Goal: Transaction & Acquisition: Purchase product/service

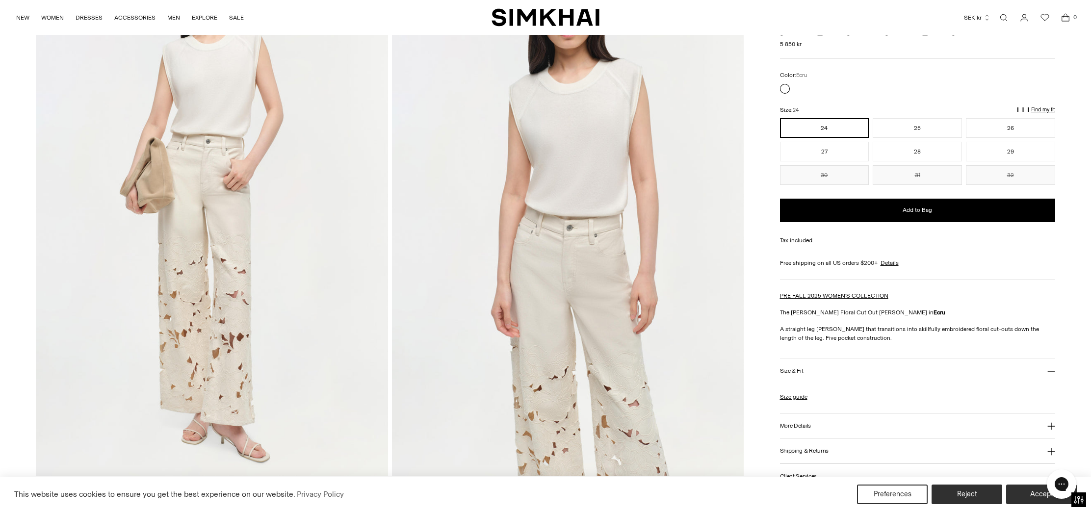
scroll to position [120, 0]
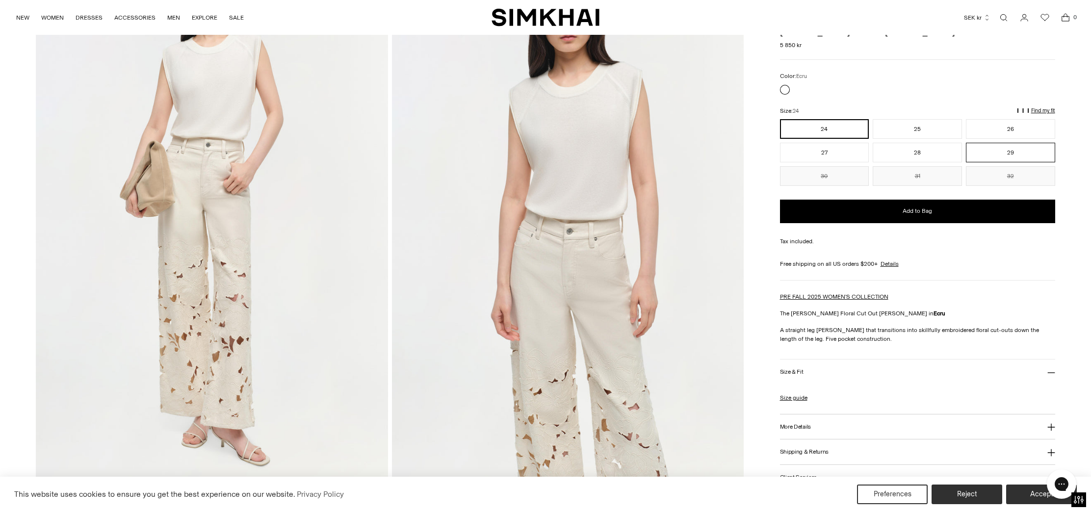
click at [1007, 154] on button "29" at bounding box center [1010, 153] width 89 height 20
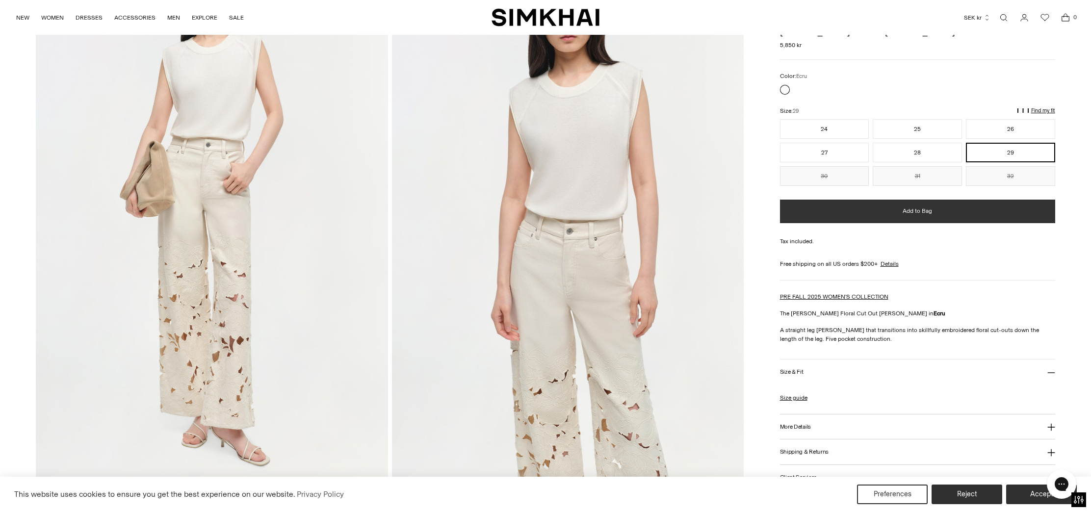
click at [903, 211] on span "Add to Bag" at bounding box center [917, 211] width 29 height 8
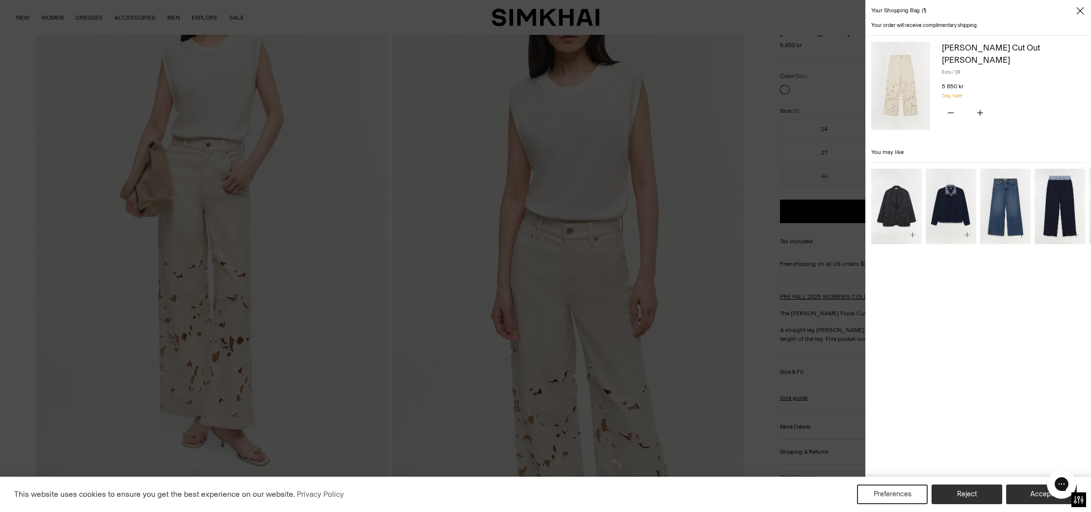
click at [793, 375] on div at bounding box center [545, 256] width 1091 height 512
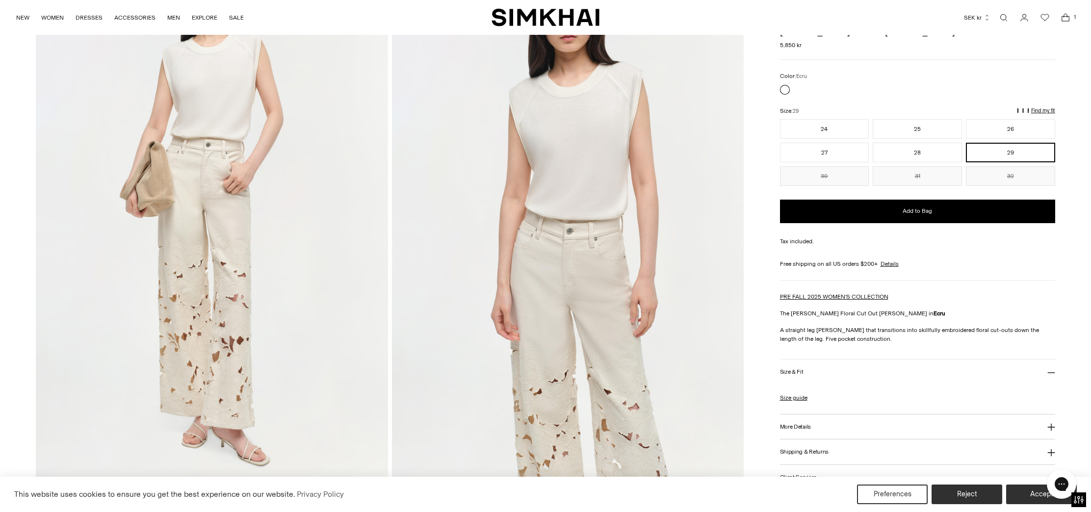
click at [789, 371] on h3 "Size & Fit" at bounding box center [792, 372] width 24 height 6
click at [788, 370] on h3 "Size & Fit" at bounding box center [792, 372] width 24 height 6
click at [789, 396] on link "Size guide" at bounding box center [793, 398] width 27 height 9
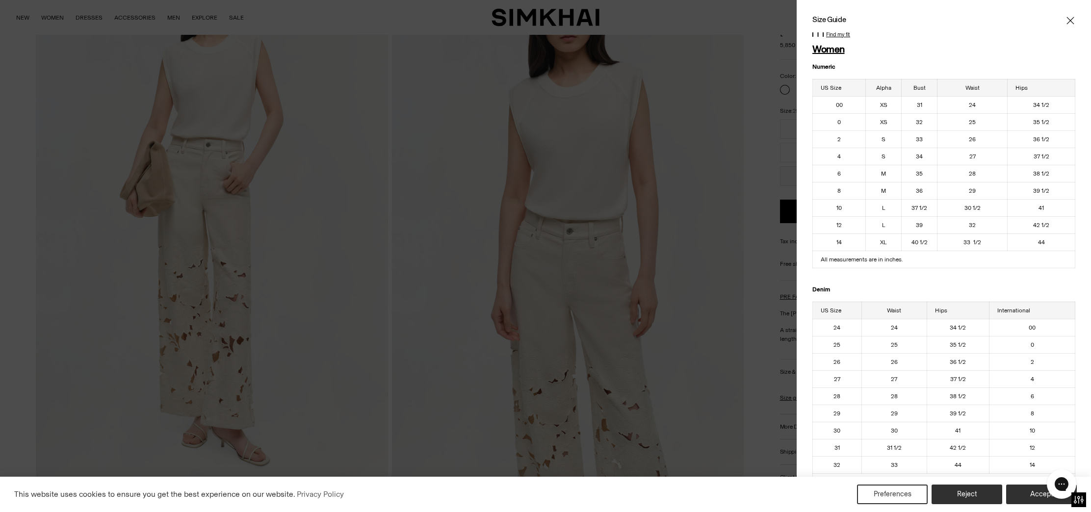
click at [839, 33] on p "Find my fit" at bounding box center [838, 35] width 24 height 6
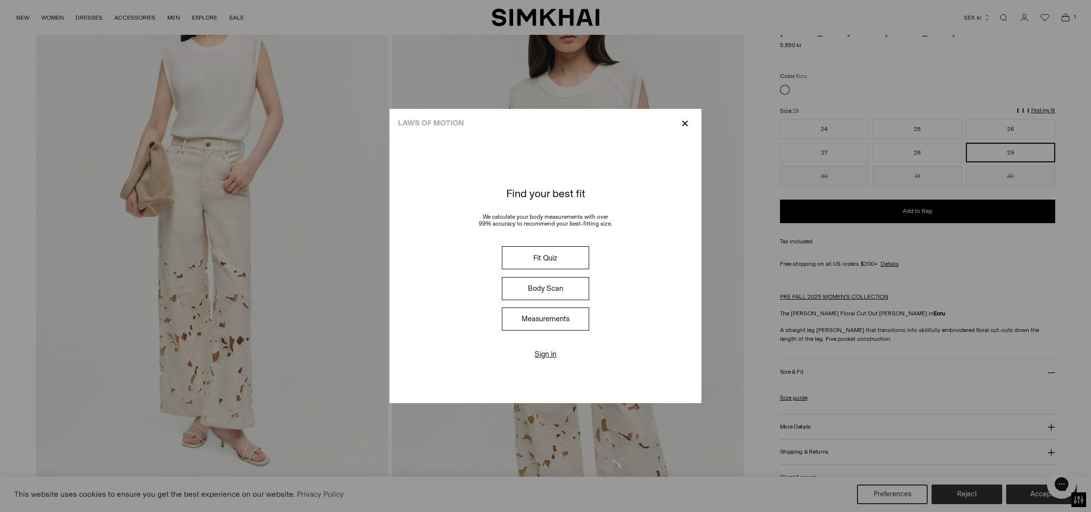
click at [552, 262] on button "Fit Quiz" at bounding box center [545, 257] width 87 height 23
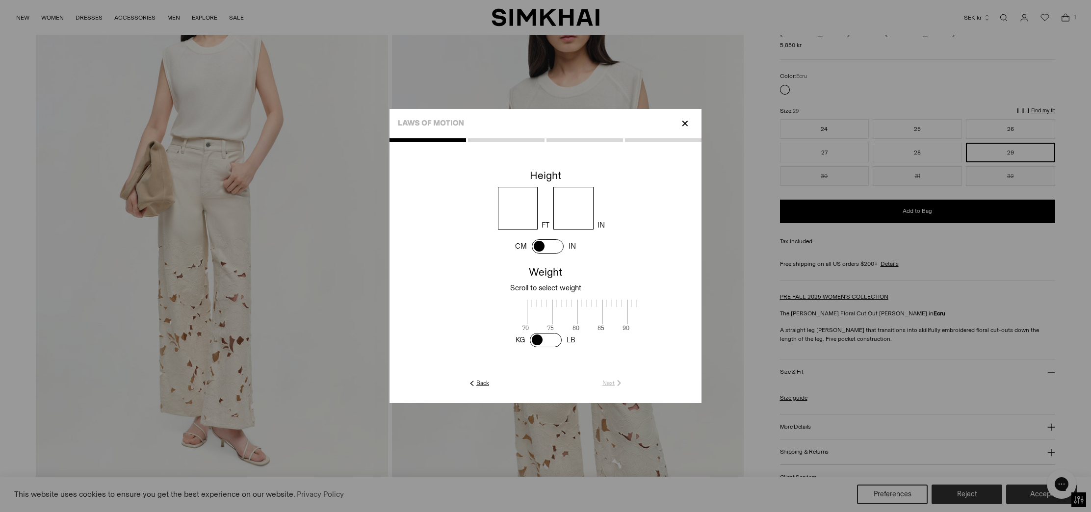
scroll to position [2, 319]
click at [554, 245] on span at bounding box center [548, 246] width 32 height 14
click at [544, 215] on input "number" at bounding box center [543, 208] width 89 height 43
type input "***"
click at [609, 384] on link "Next" at bounding box center [613, 383] width 21 height 9
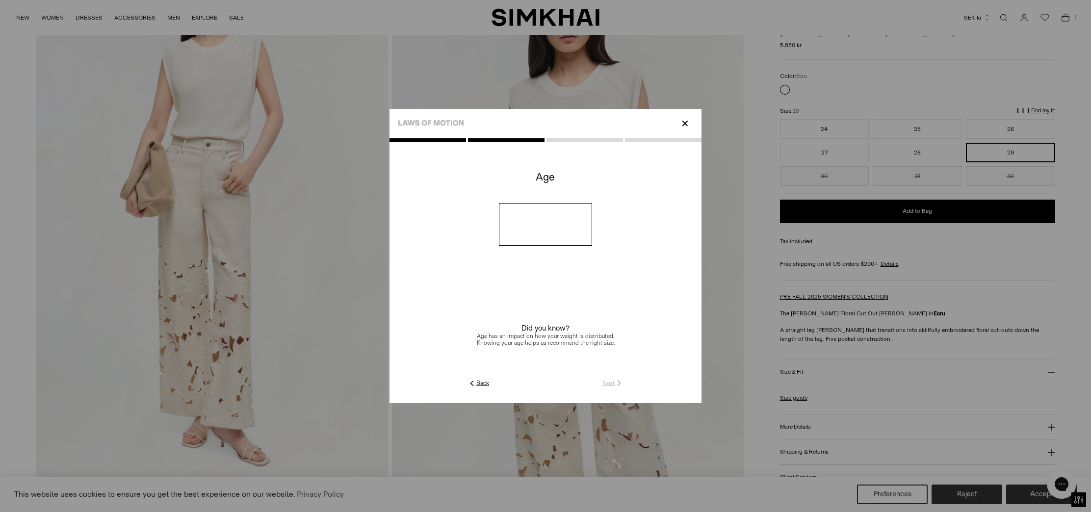
click at [534, 229] on input "number" at bounding box center [546, 224] width 94 height 43
type input "**"
click at [608, 385] on link "Next" at bounding box center [613, 383] width 21 height 9
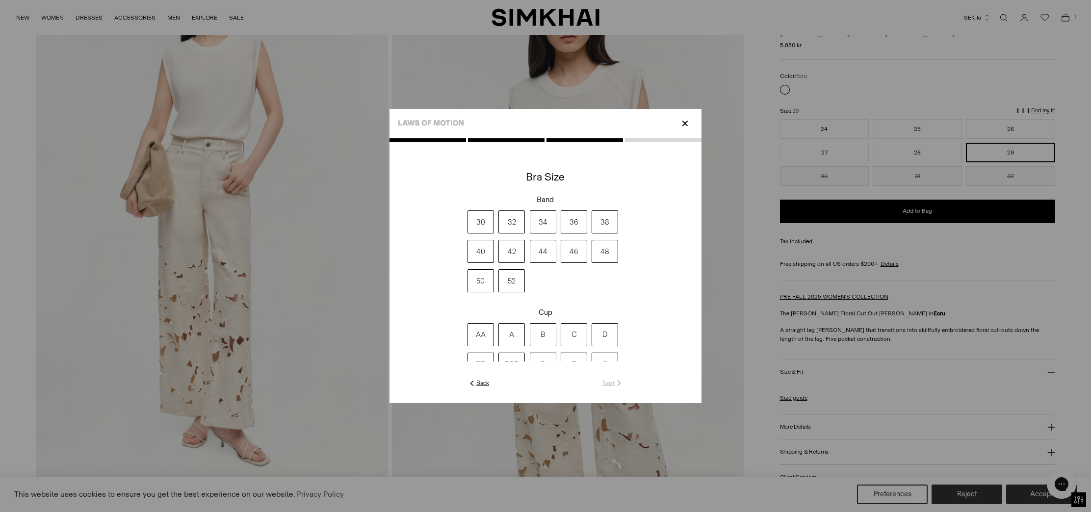
click at [544, 225] on label "34" at bounding box center [543, 222] width 26 height 23
click at [579, 335] on label "C" at bounding box center [574, 334] width 26 height 23
click at [609, 383] on link "Next" at bounding box center [613, 383] width 21 height 9
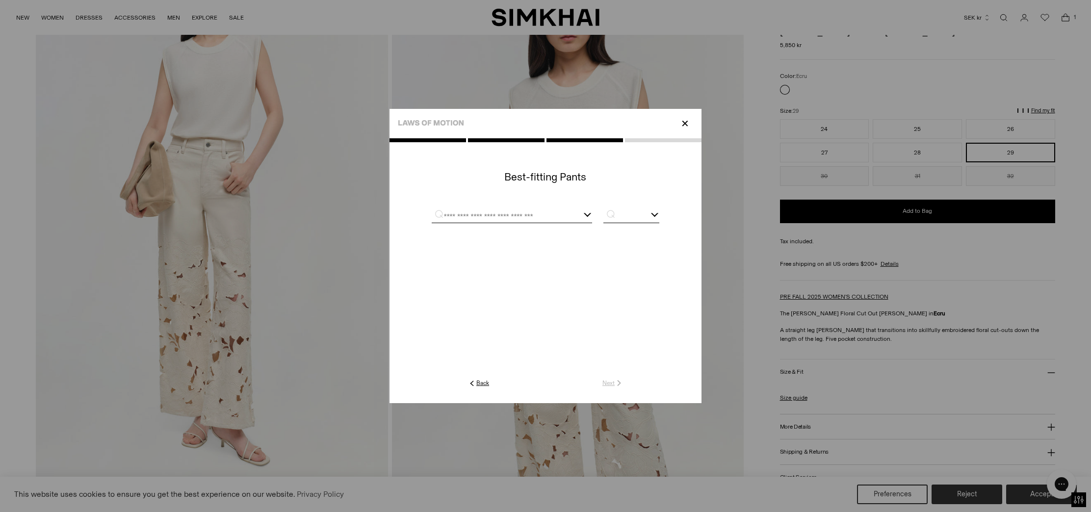
click at [588, 214] on div at bounding box center [512, 217] width 160 height 12
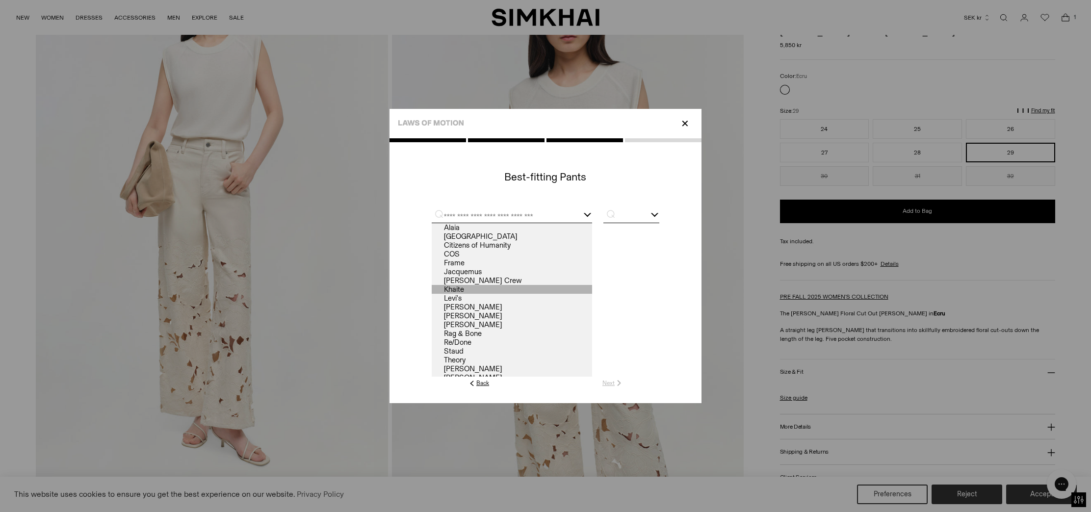
click at [461, 291] on link "Khaite" at bounding box center [512, 289] width 160 height 9
type input "******"
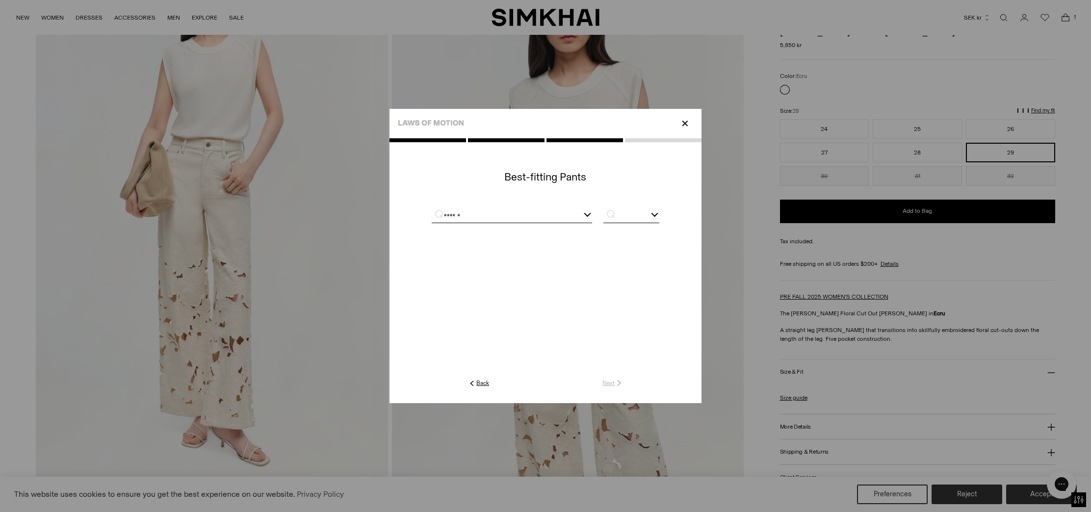
click at [625, 219] on input "text" at bounding box center [632, 217] width 56 height 12
click at [621, 299] on span "29" at bounding box center [632, 303] width 56 height 12
type input "**"
click at [611, 384] on link "Next" at bounding box center [613, 383] width 21 height 9
click at [602, 211] on div at bounding box center [604, 212] width 8 height 8
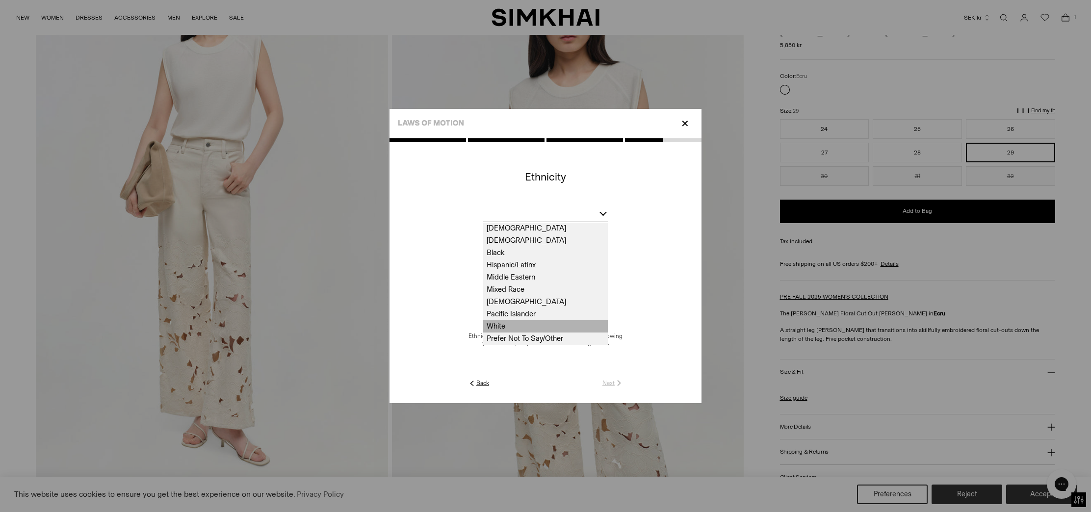
click at [518, 320] on span "White" at bounding box center [545, 326] width 125 height 12
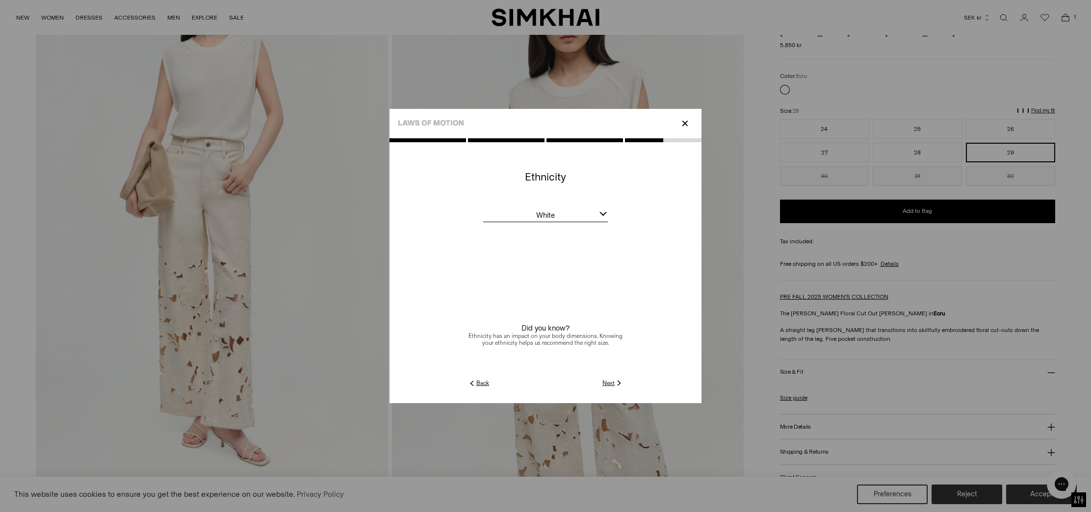
click at [608, 380] on link "Next" at bounding box center [613, 383] width 21 height 9
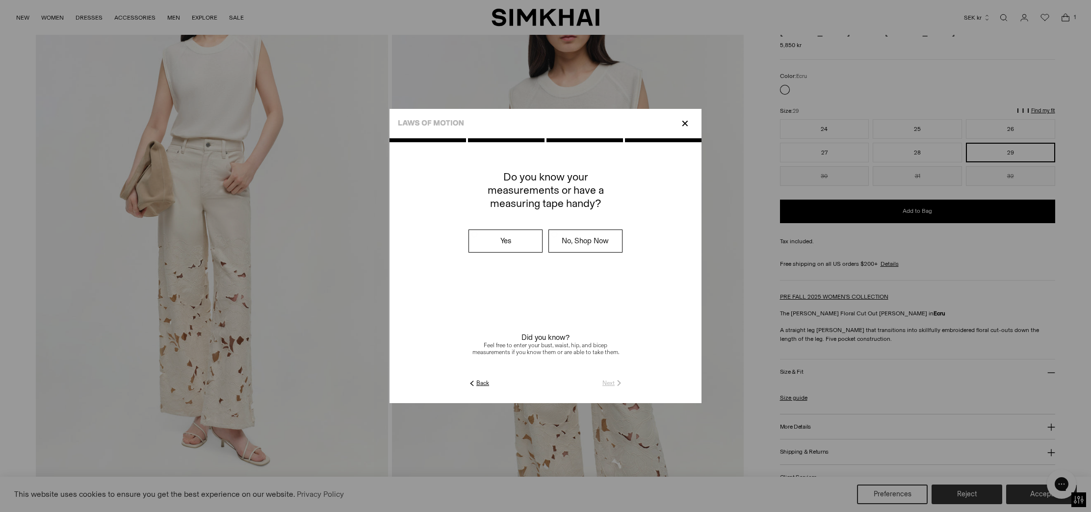
click at [575, 242] on label "No, Shop Now" at bounding box center [585, 241] width 73 height 22
click at [610, 381] on link "Submit" at bounding box center [610, 383] width 28 height 9
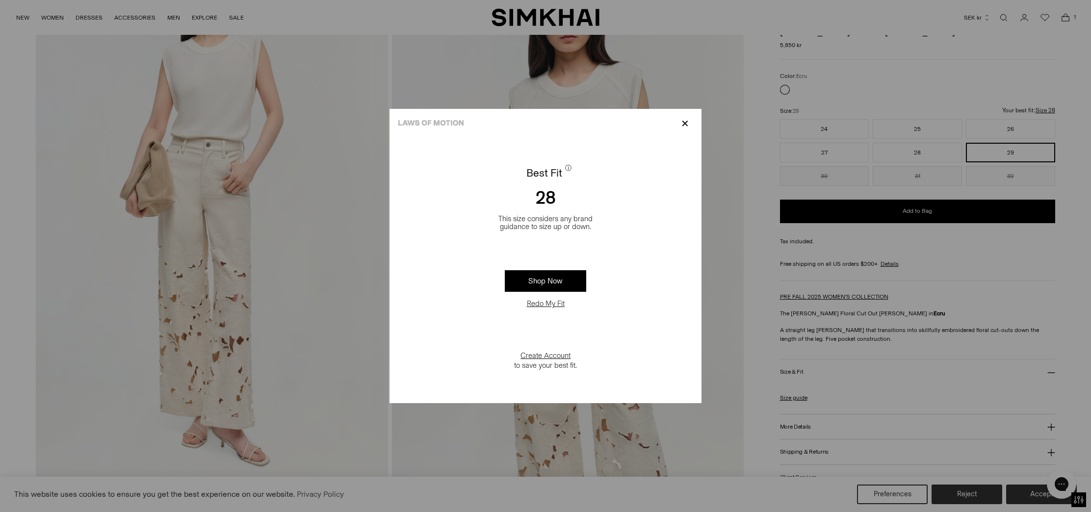
click at [684, 123] on p "✕" at bounding box center [685, 123] width 13 height 17
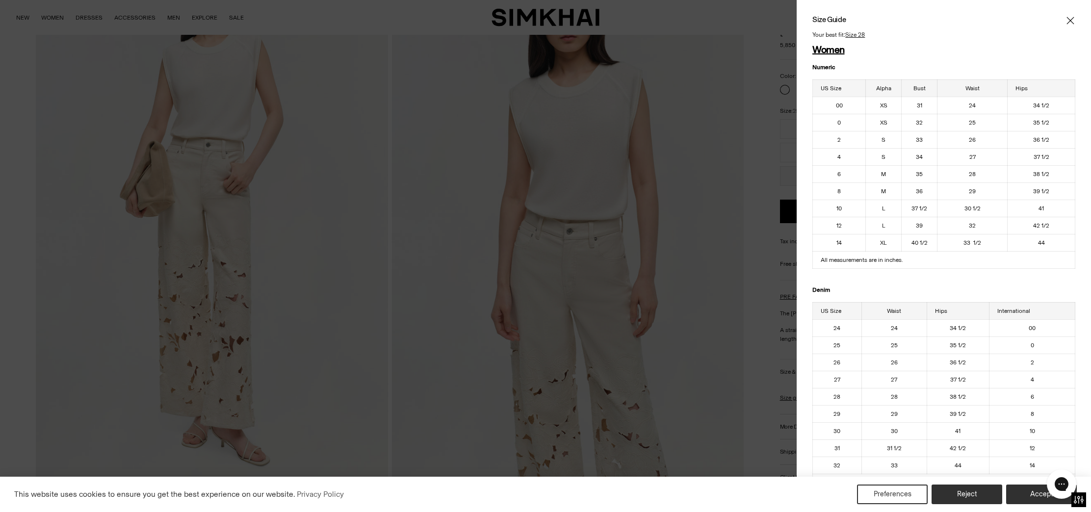
click at [1068, 20] on icon "Close" at bounding box center [1071, 21] width 8 height 10
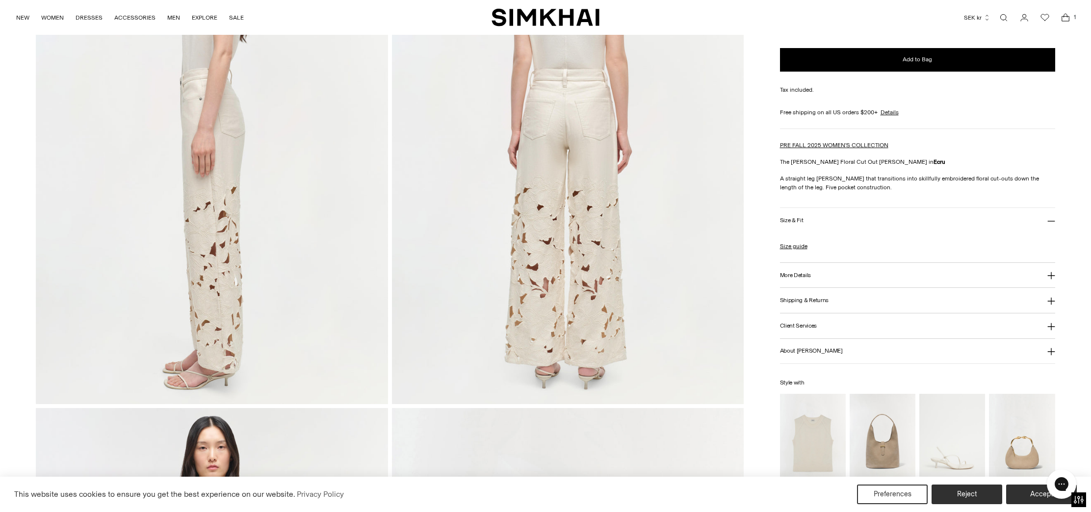
scroll to position [771, 0]
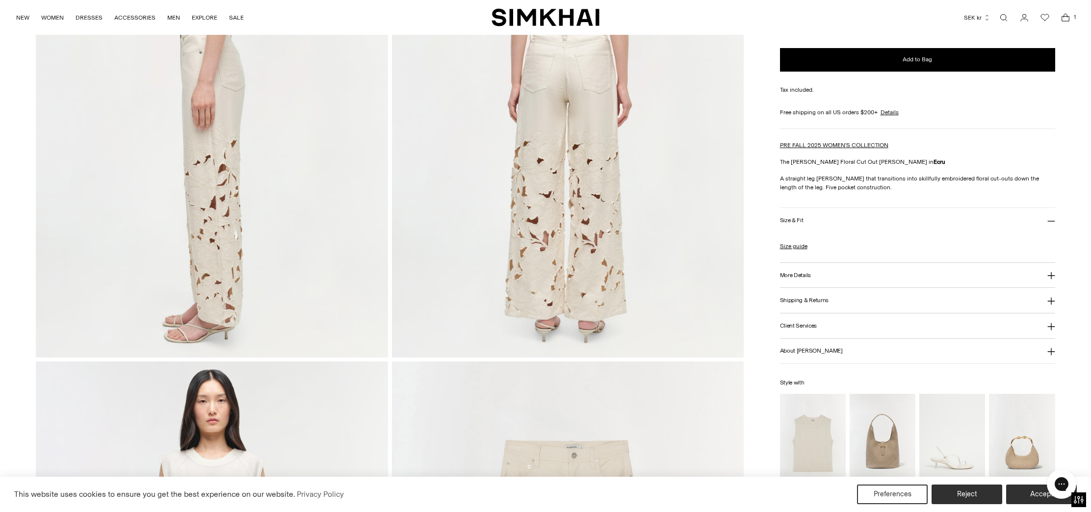
click at [802, 276] on h3 "More Details" at bounding box center [795, 275] width 31 height 6
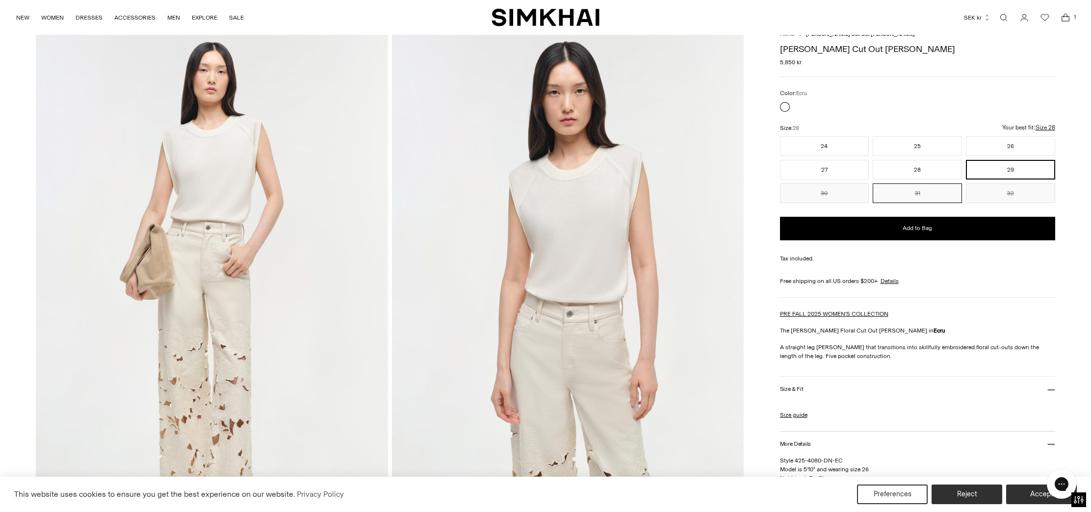
scroll to position [47, 0]
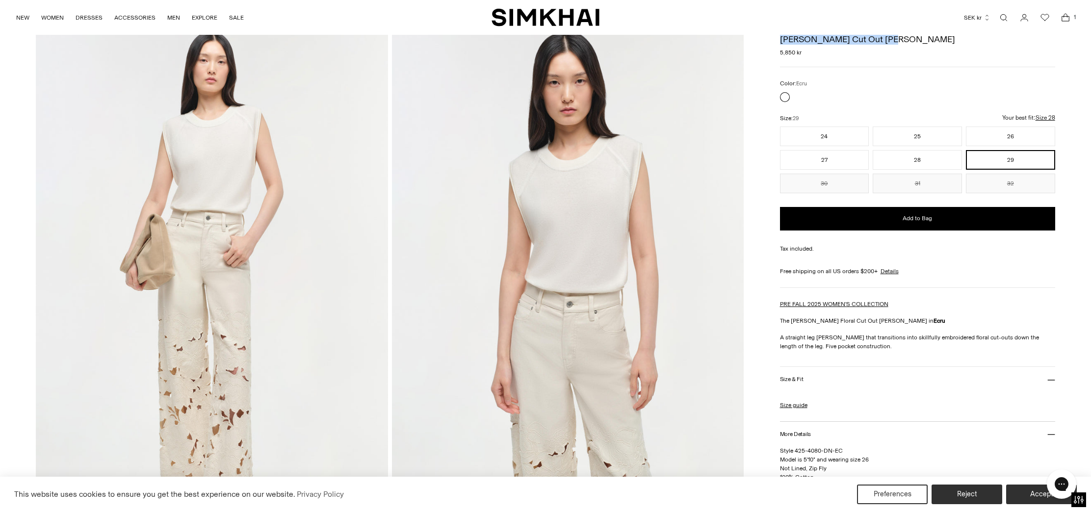
drag, startPoint x: 880, startPoint y: 39, endPoint x: 766, endPoint y: 39, distance: 113.8
copy h1 "[PERSON_NAME] Cut Out [PERSON_NAME]"
click at [1066, 18] on icon "Open cart modal" at bounding box center [1066, 18] width 14 height 10
